Goal: Check status: Check status

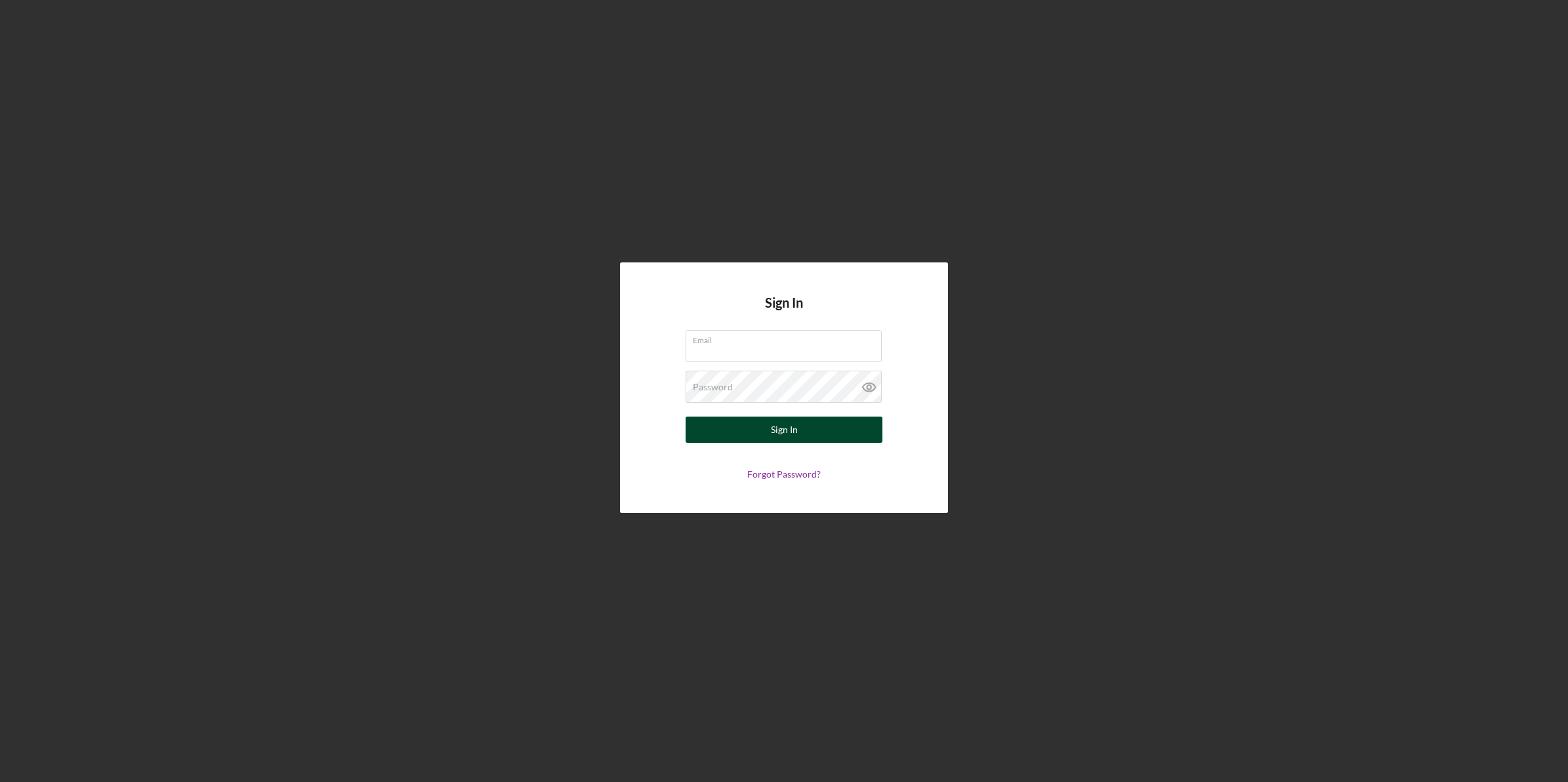
type input "[EMAIL_ADDRESS][DOMAIN_NAME]"
click at [766, 426] on button "Sign In" at bounding box center [784, 429] width 196 height 26
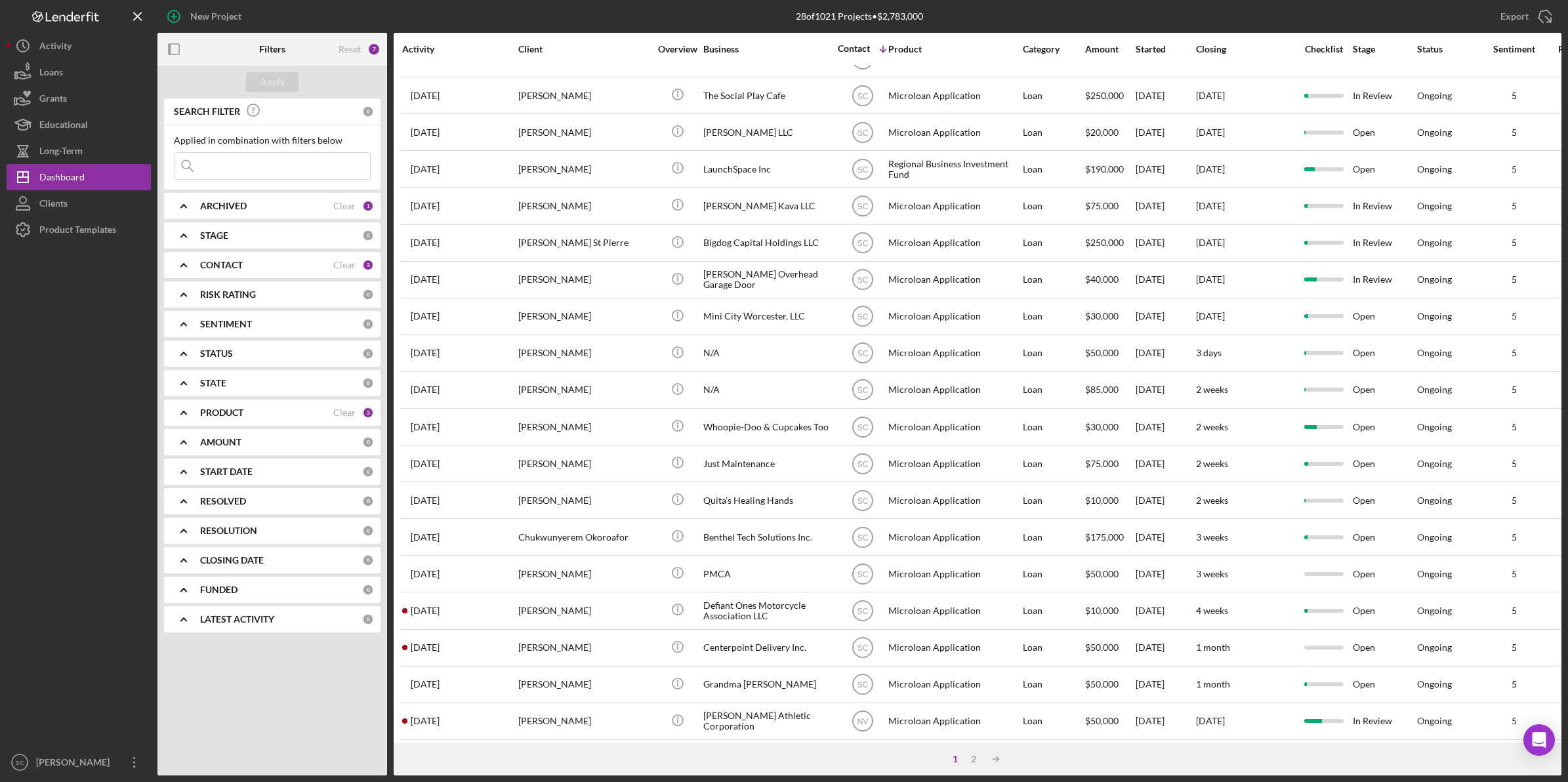
scroll to position [273, 0]
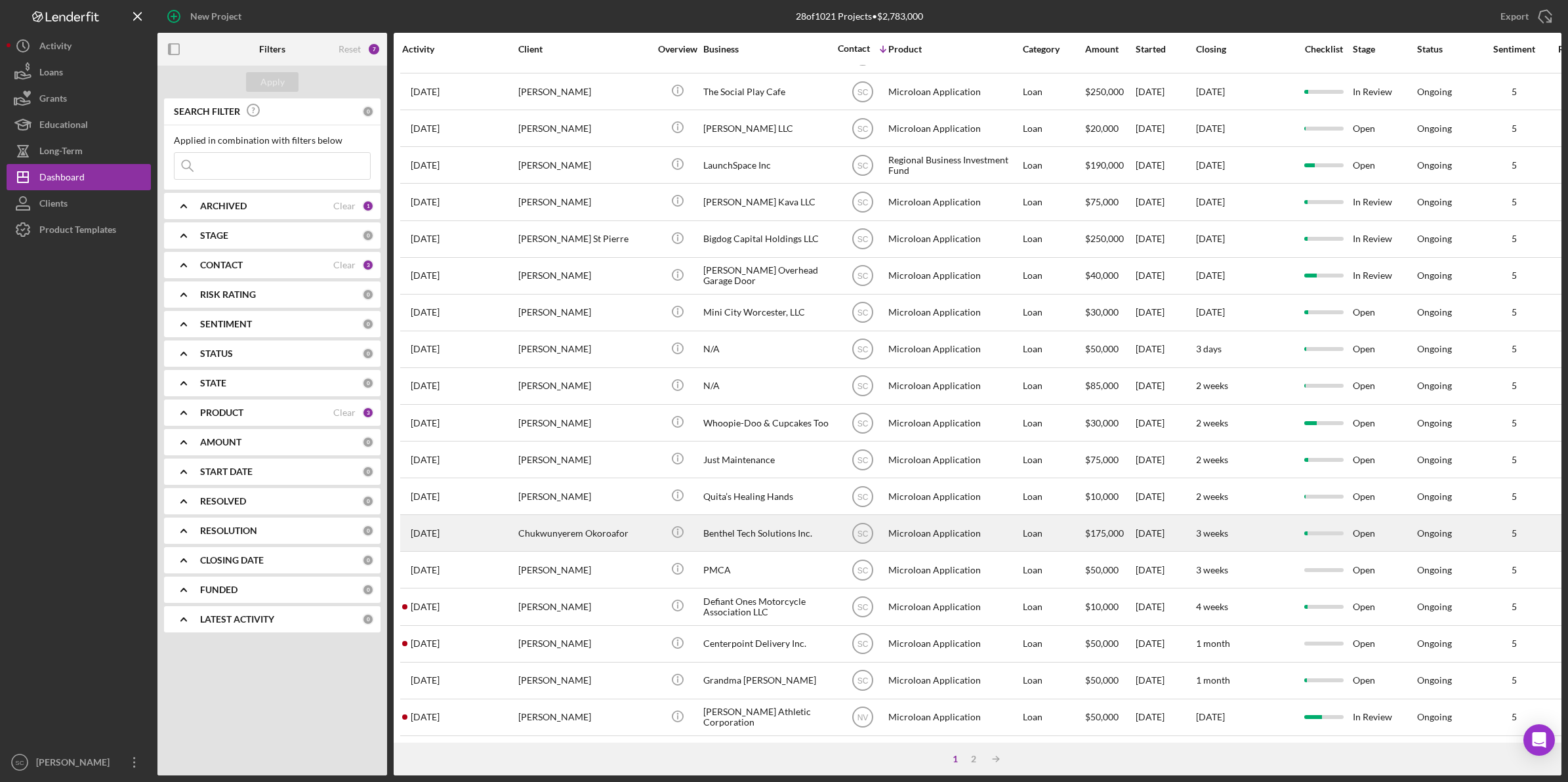
click at [627, 523] on div "Chukwunyerem Okoroafor" at bounding box center [583, 533] width 131 height 35
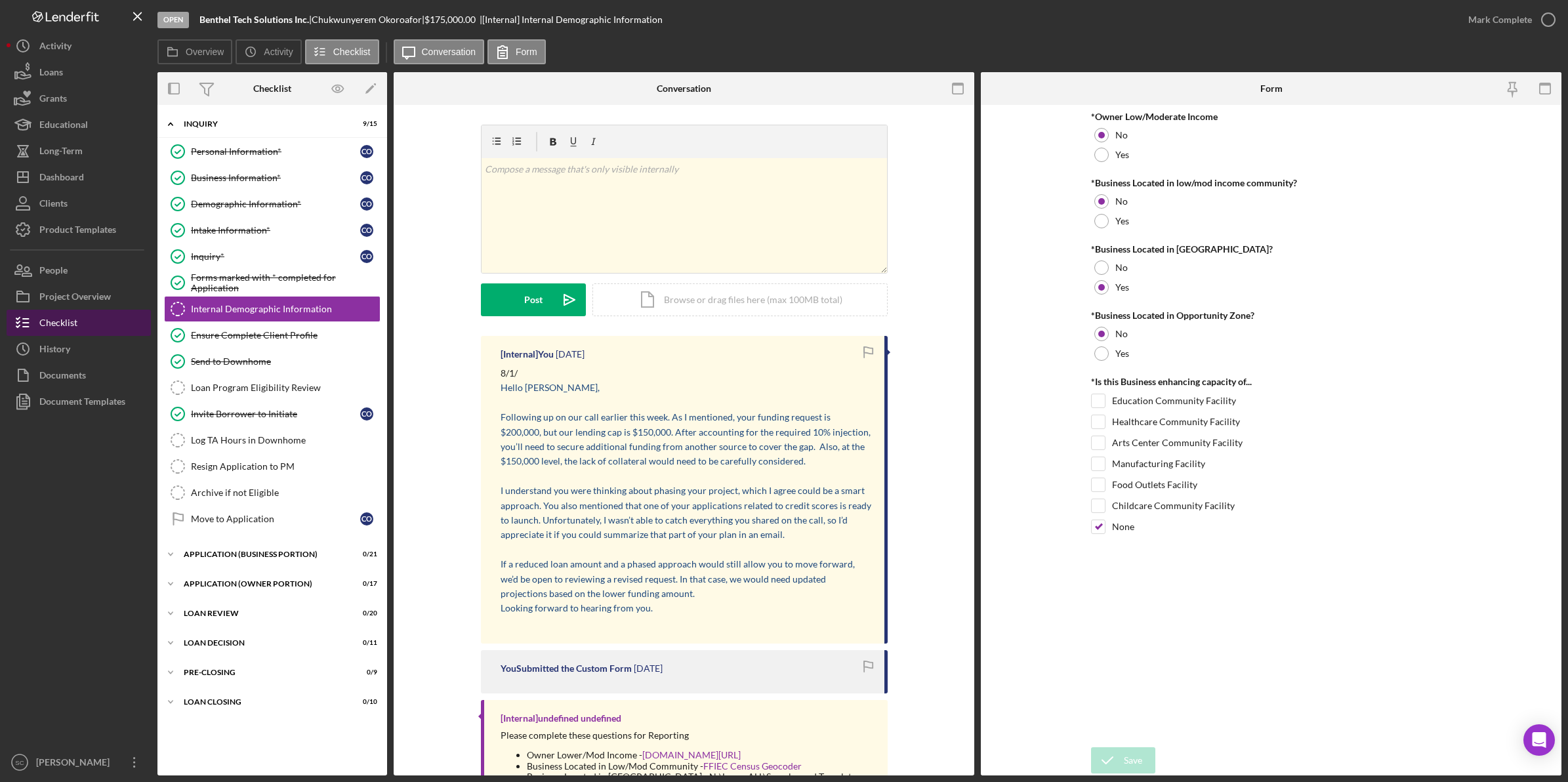
click at [67, 320] on div "Checklist" at bounding box center [58, 325] width 38 height 30
click at [74, 302] on div "Project Overview" at bounding box center [75, 298] width 71 height 30
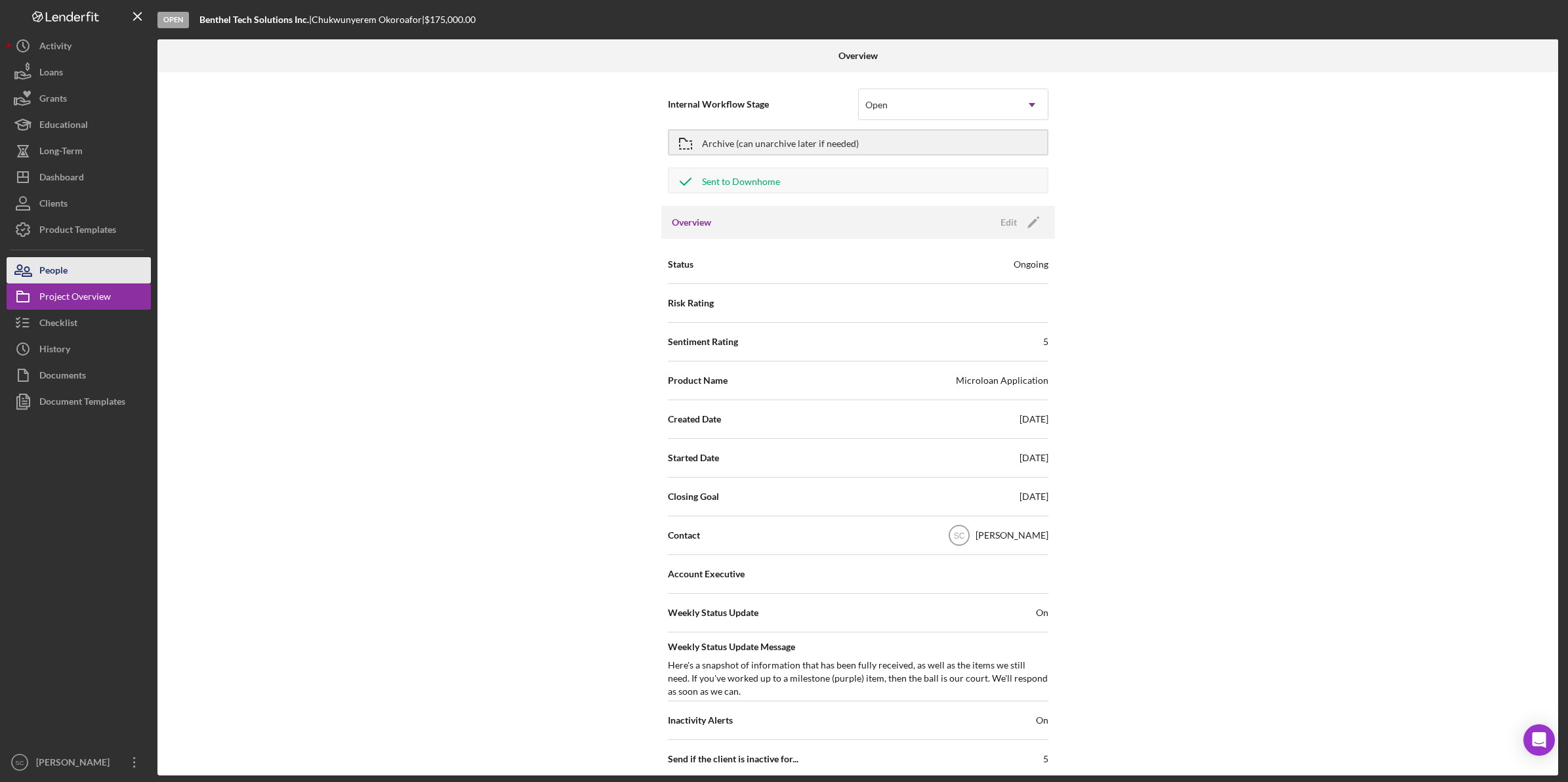
click at [76, 277] on button "People" at bounding box center [78, 270] width 144 height 26
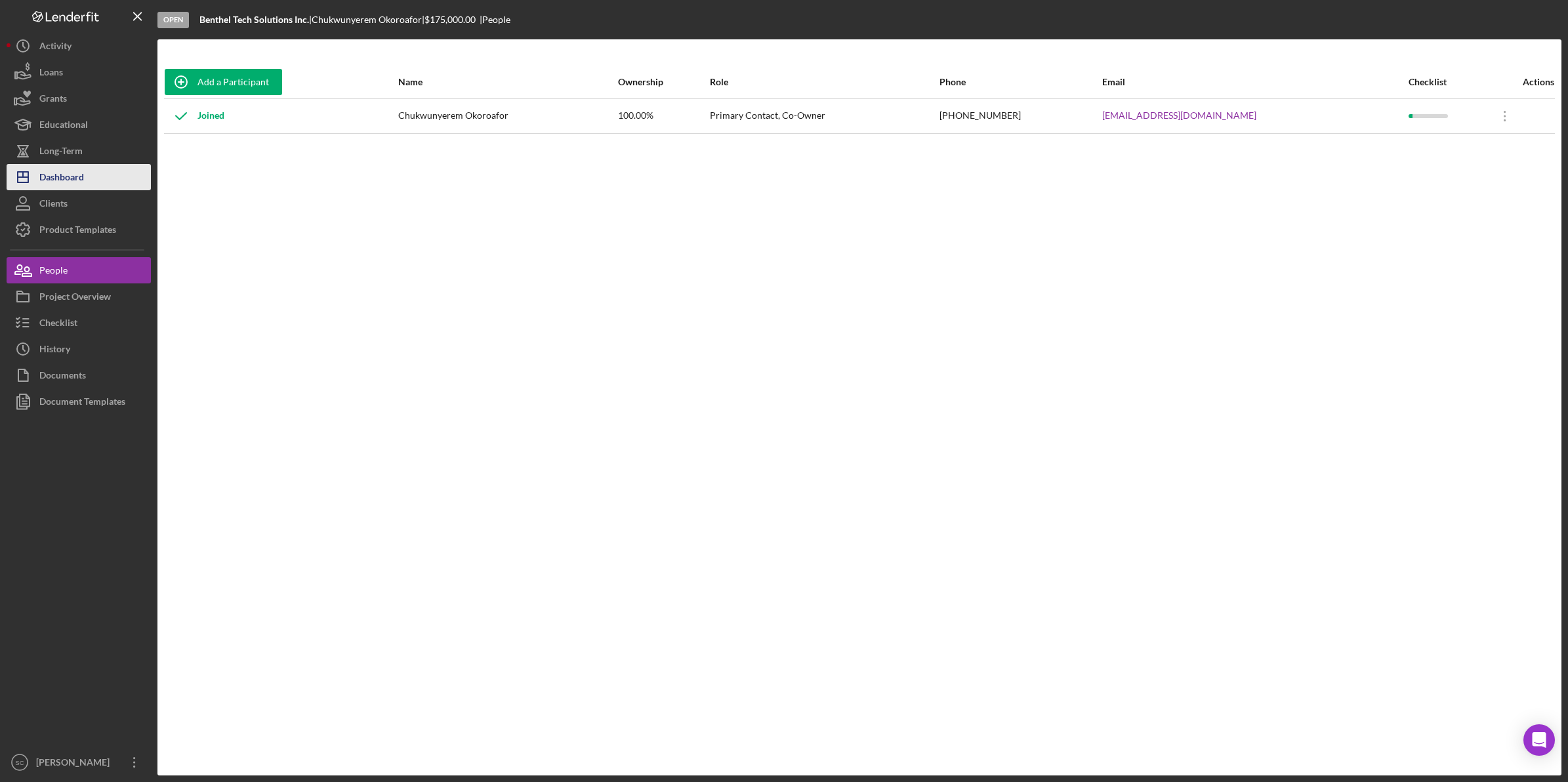
click at [72, 175] on div "Dashboard" at bounding box center [61, 179] width 44 height 30
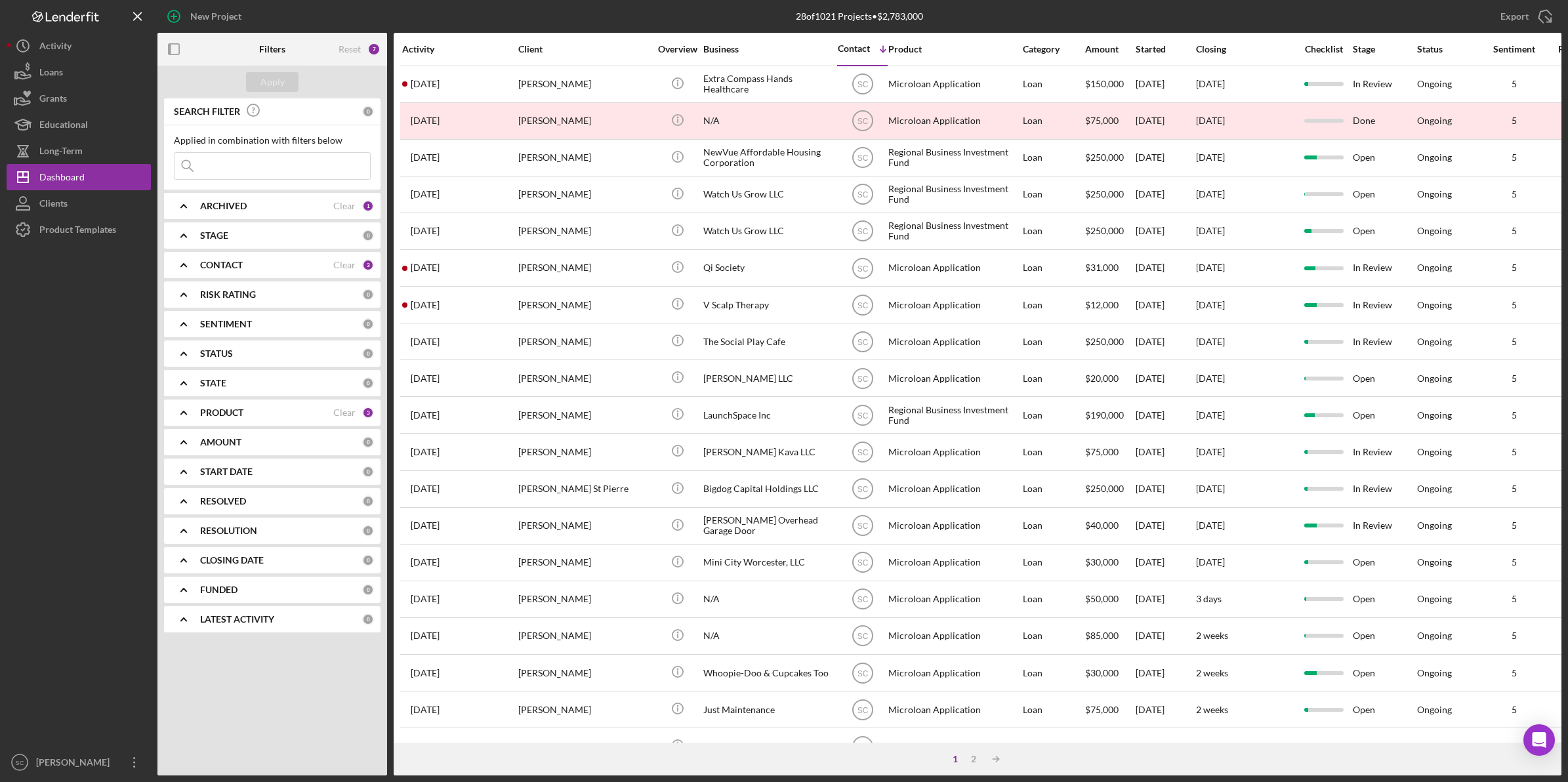
click at [224, 171] on input at bounding box center [273, 166] width 196 height 26
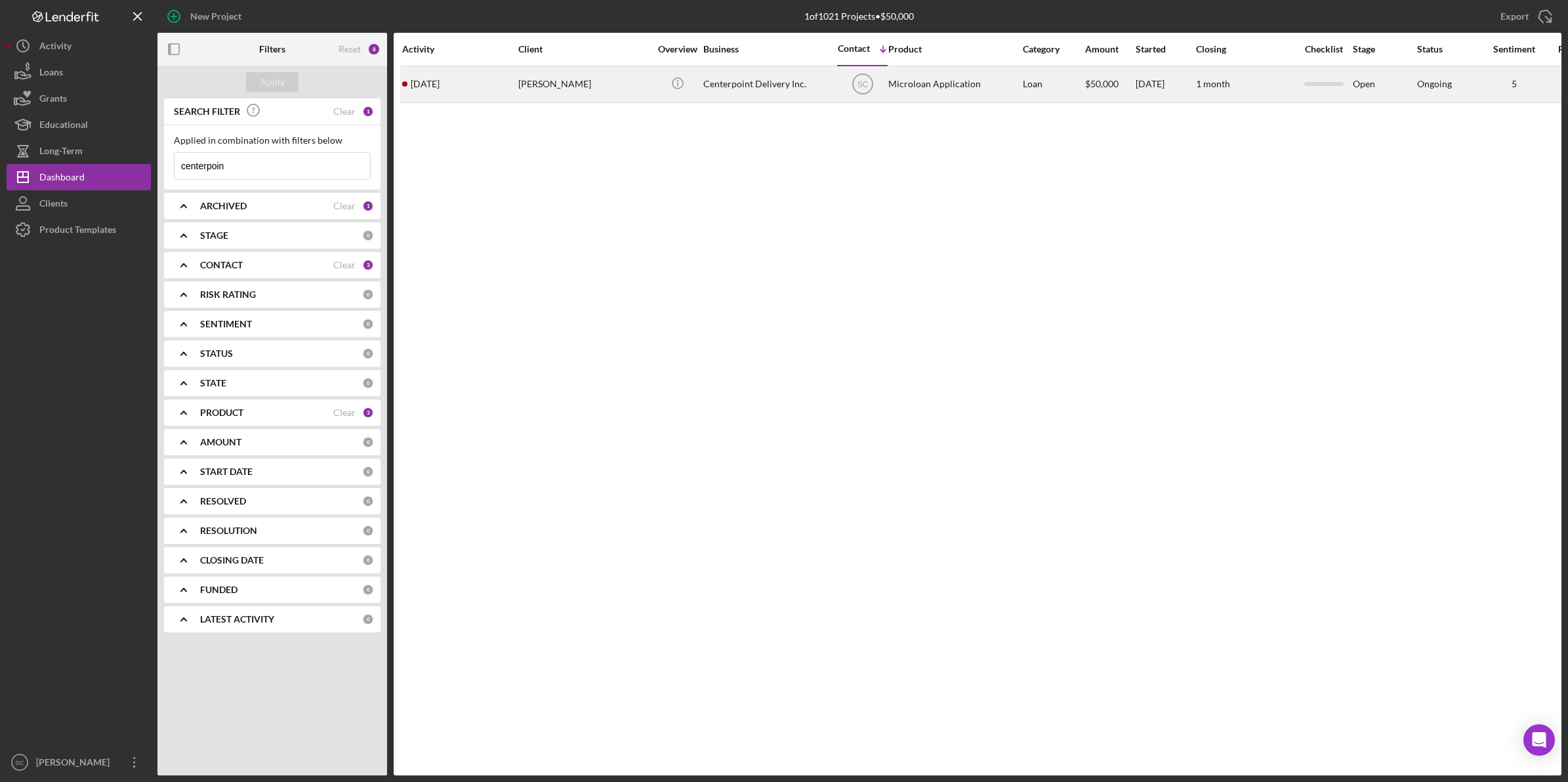
type input "centerpoin"
click at [727, 85] on div "Centerpoint Delivery Inc." at bounding box center [769, 84] width 131 height 35
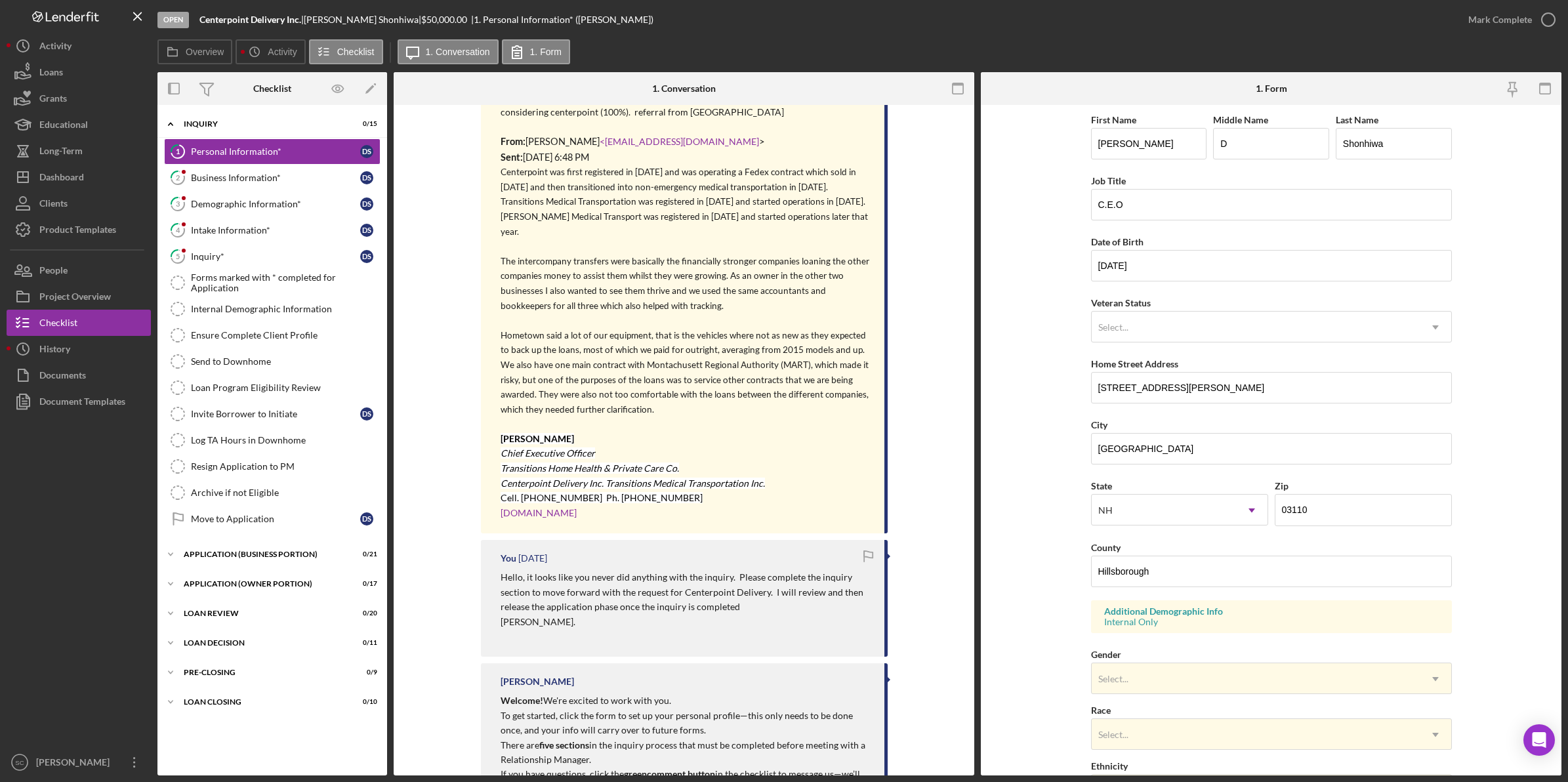
scroll to position [164, 0]
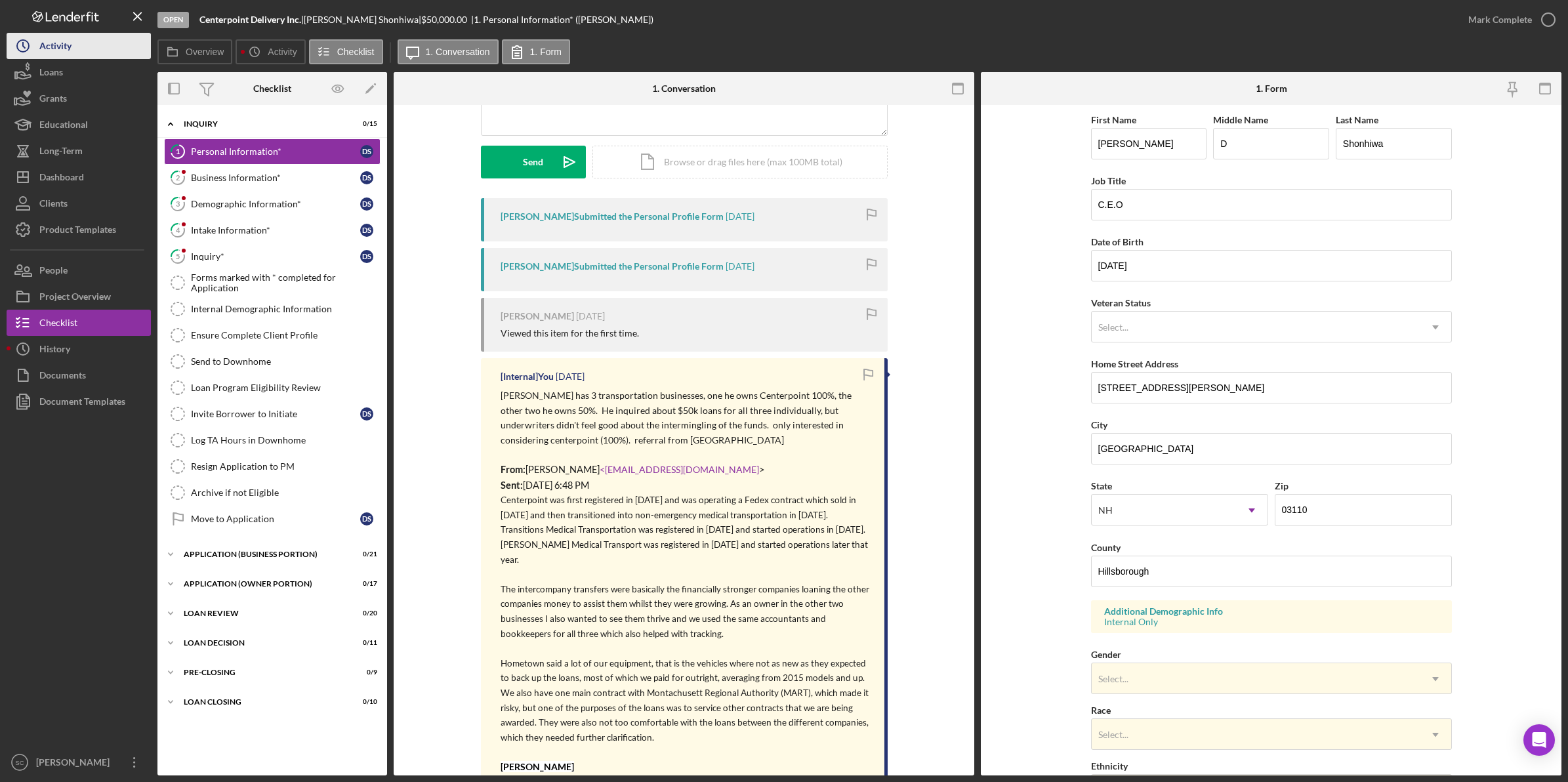
click at [34, 44] on icon "Icon/History" at bounding box center [23, 46] width 33 height 33
